Goal: Find specific fact: Find specific page/section

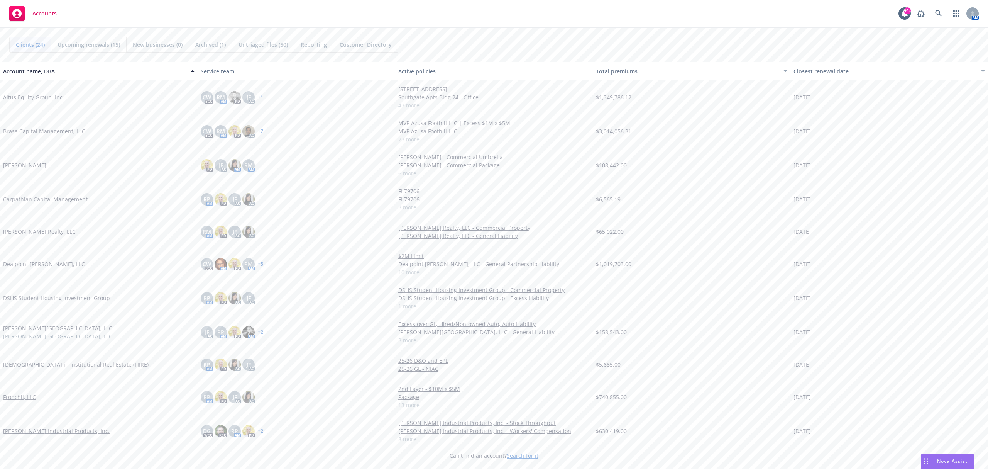
click at [47, 96] on link "Altus Equity Group, Inc." at bounding box center [33, 97] width 61 height 8
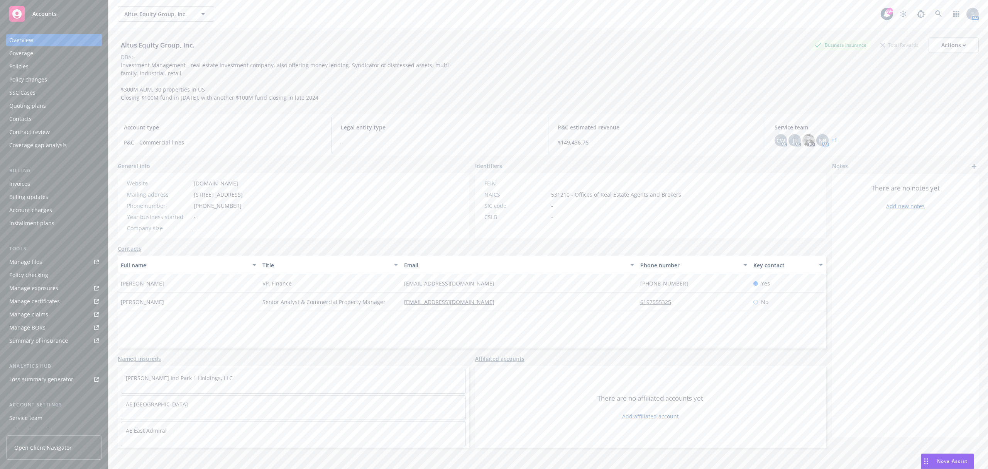
click at [48, 63] on div "Policies" at bounding box center [54, 66] width 90 height 12
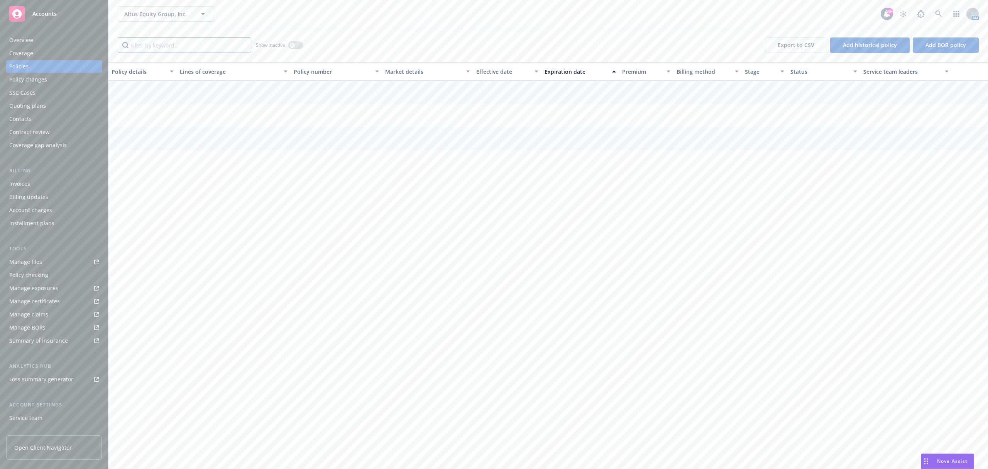
click at [171, 48] on input "Filter by keyword..." at bounding box center [185, 44] width 134 height 15
type input "0100"
click at [295, 48] on button "button" at bounding box center [295, 45] width 15 height 8
click at [162, 15] on span "Altus Equity Group, Inc." at bounding box center [157, 14] width 67 height 8
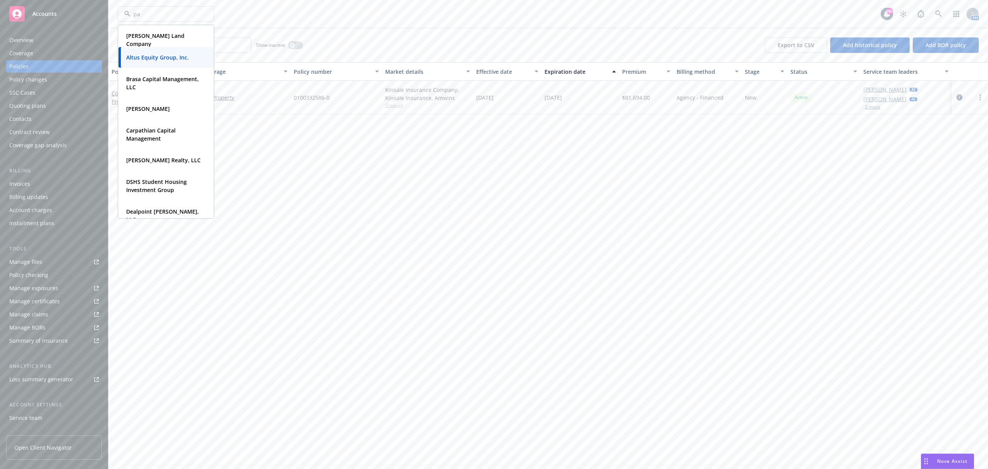
type input "pag"
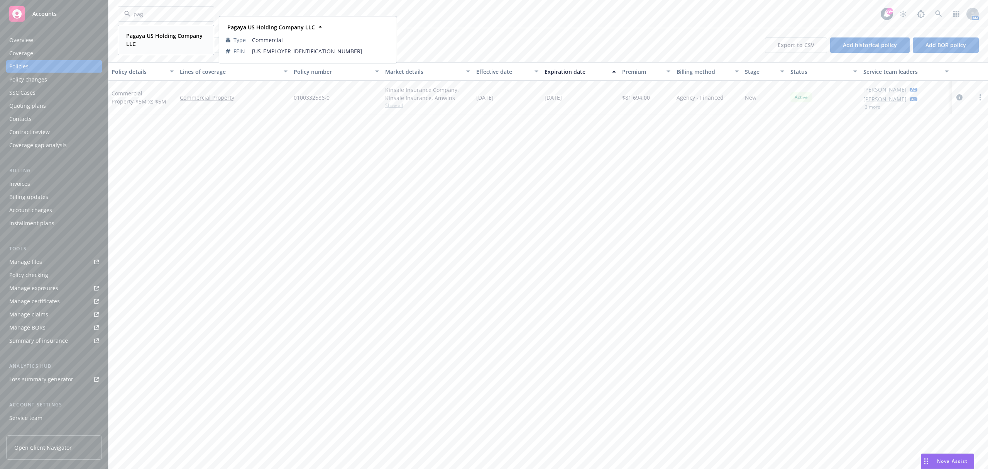
click at [172, 38] on strong "Pagaya US Holding Company LLC" at bounding box center [164, 39] width 76 height 15
click at [63, 183] on div "Invoices" at bounding box center [54, 184] width 90 height 12
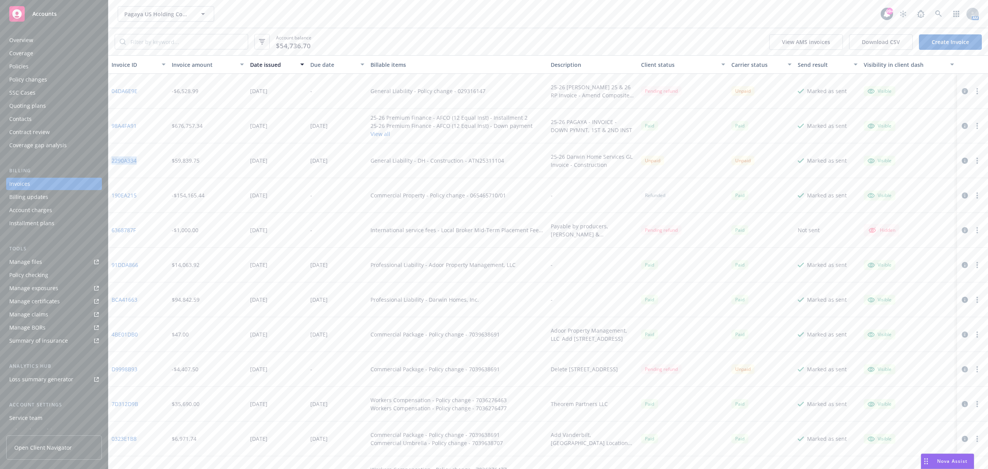
drag, startPoint x: 137, startPoint y: 158, endPoint x: 110, endPoint y: 160, distance: 27.1
click at [110, 160] on div "2290A334" at bounding box center [138, 160] width 60 height 35
copy link "2290A334"
